Goal: Navigation & Orientation: Find specific page/section

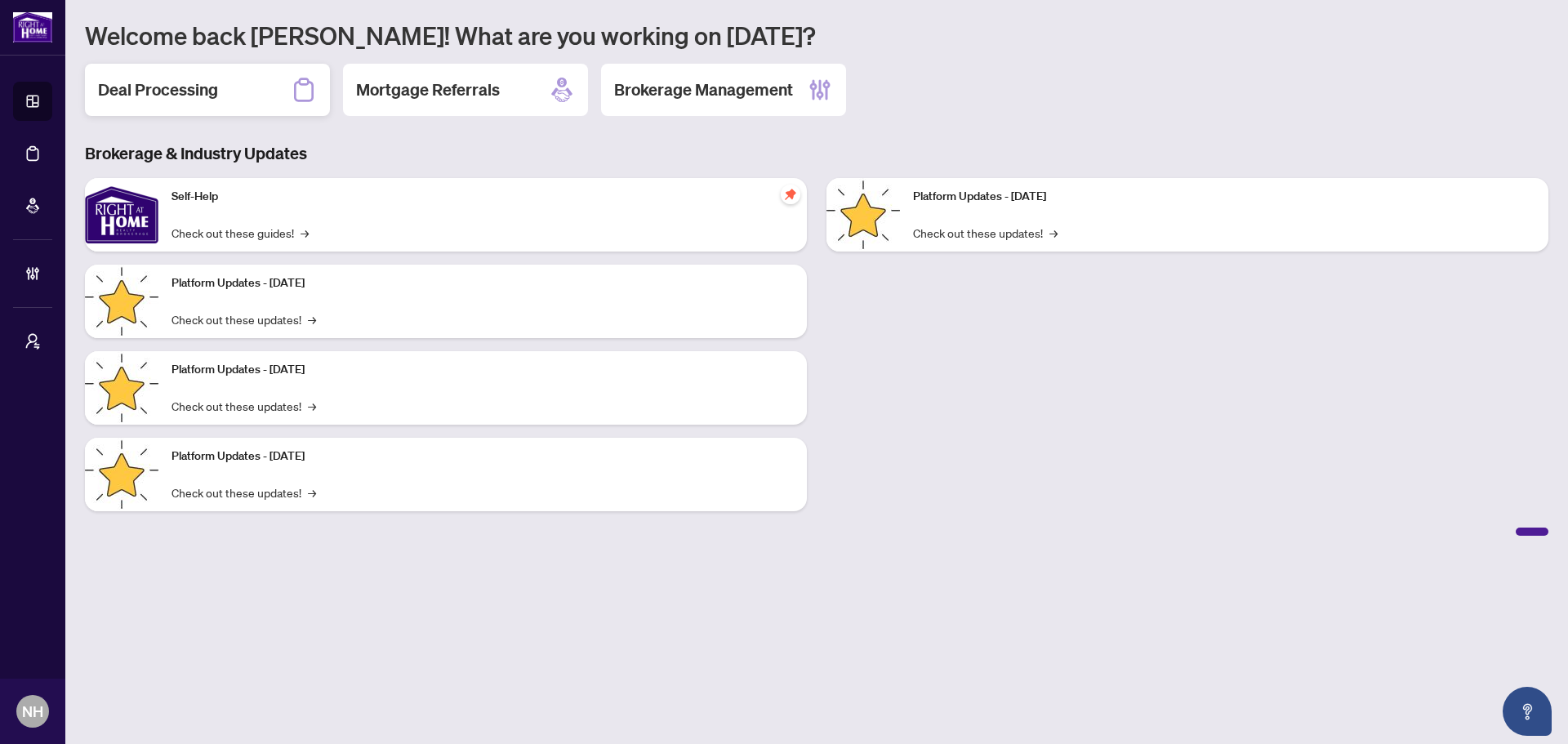
click at [226, 85] on div "Deal Processing" at bounding box center [207, 90] width 245 height 52
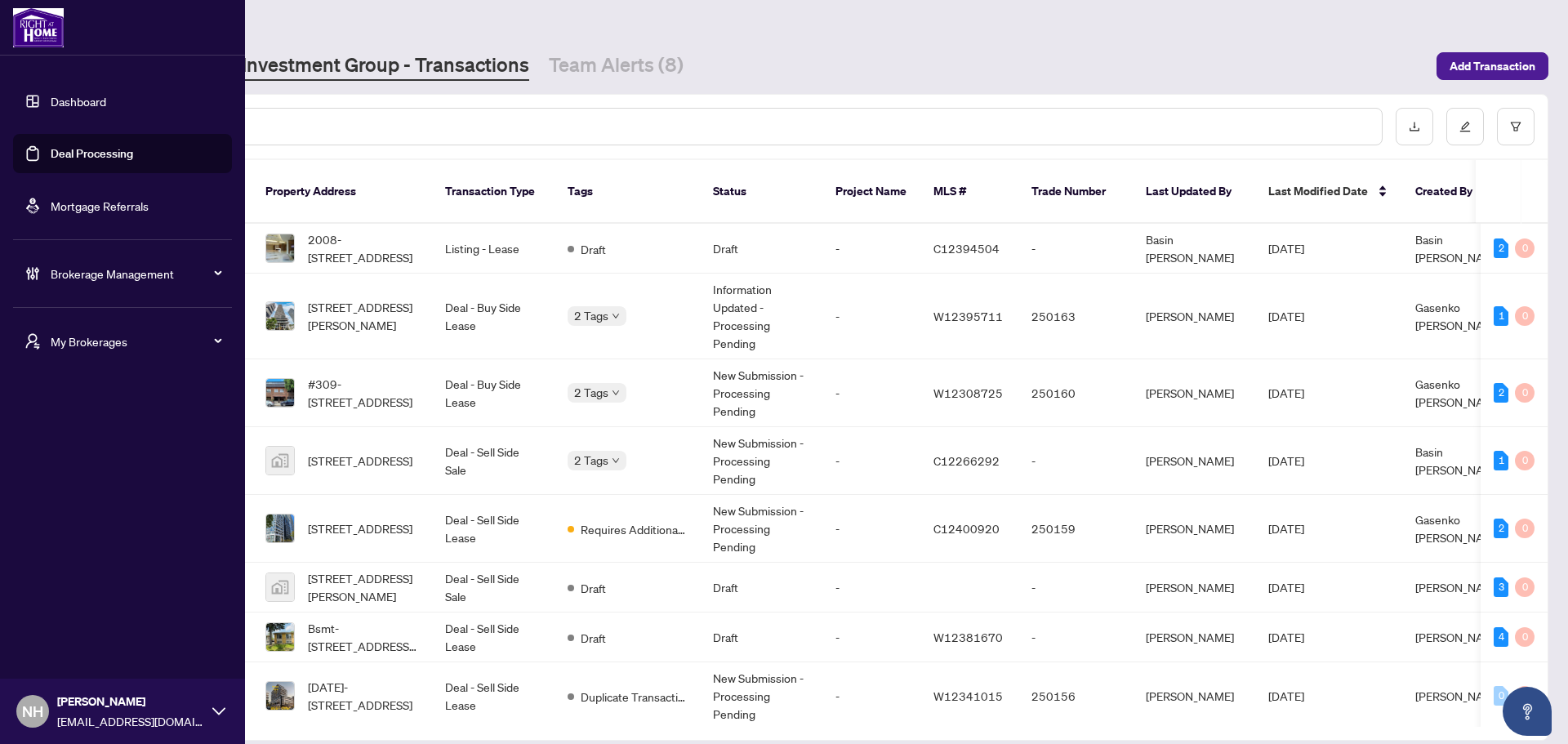
click at [49, 349] on div "My Brokerages" at bounding box center [122, 341] width 219 height 39
click at [79, 403] on span "RAHR" at bounding box center [127, 407] width 186 height 18
